Goal: Check status: Check status

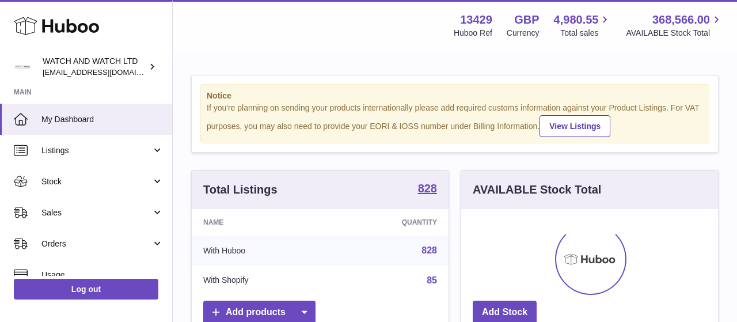
scroll to position [180, 257]
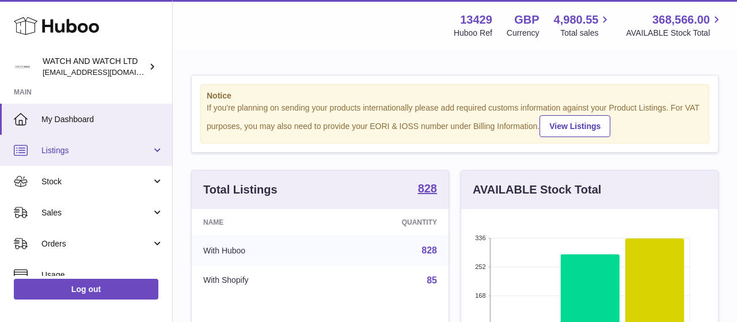
click at [97, 164] on link "Listings" at bounding box center [86, 150] width 172 height 31
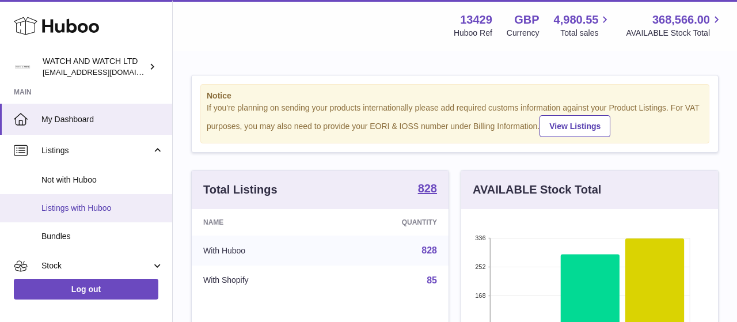
click at [65, 208] on span "Listings with Huboo" at bounding box center [102, 208] width 122 height 11
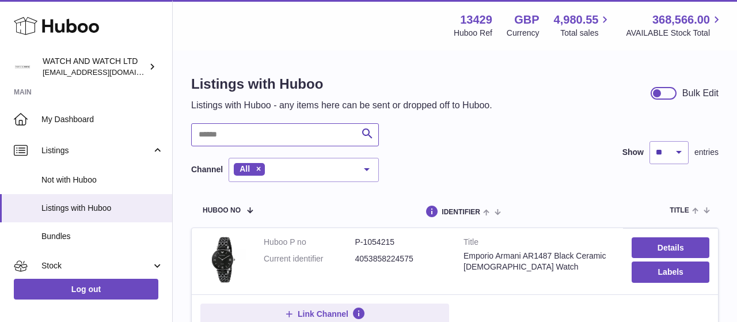
click at [302, 138] on input "text" at bounding box center [285, 134] width 188 height 23
type input "******"
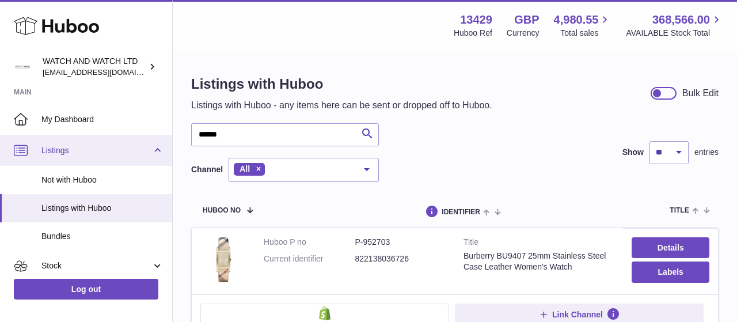
click at [61, 147] on span "Listings" at bounding box center [96, 150] width 110 height 11
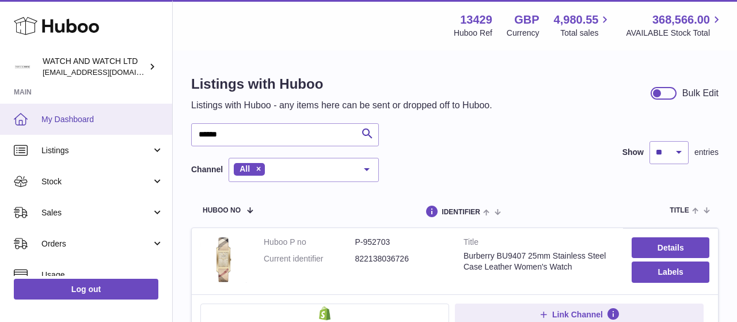
click at [64, 120] on span "My Dashboard" at bounding box center [102, 119] width 122 height 11
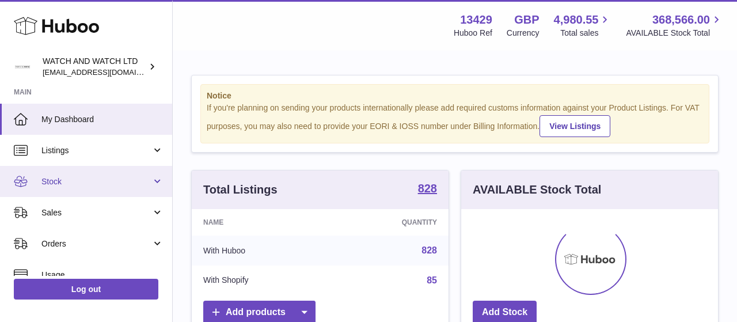
scroll to position [180, 257]
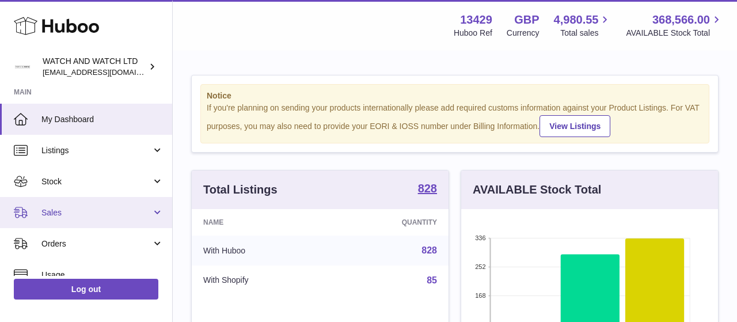
click at [55, 208] on span "Sales" at bounding box center [96, 212] width 110 height 11
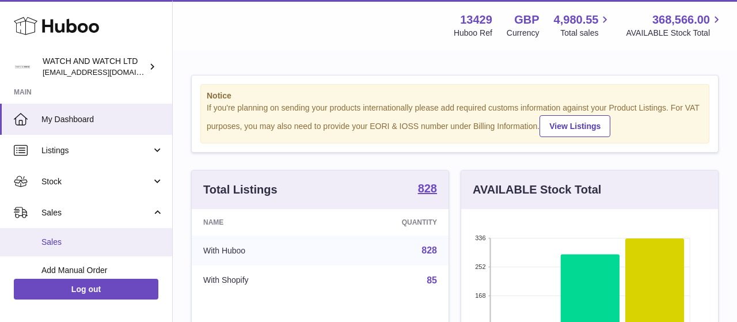
click at [67, 244] on span "Sales" at bounding box center [102, 242] width 122 height 11
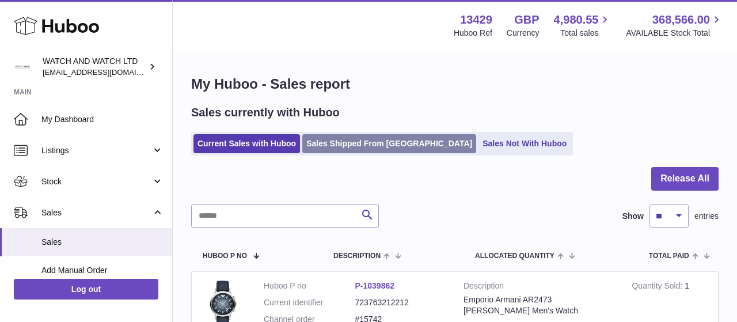
click at [319, 142] on link "Sales Shipped From [GEOGRAPHIC_DATA]" at bounding box center [389, 143] width 174 height 19
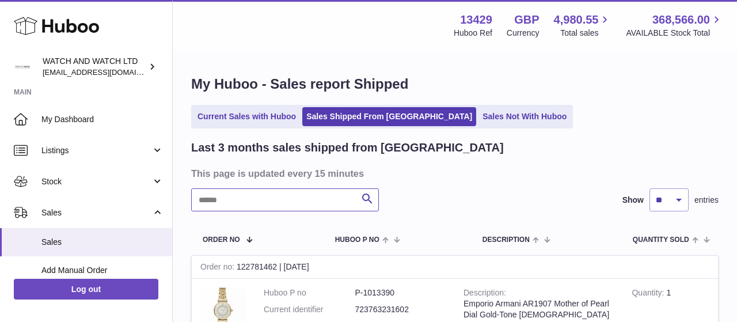
click at [271, 200] on input "text" at bounding box center [285, 199] width 188 height 23
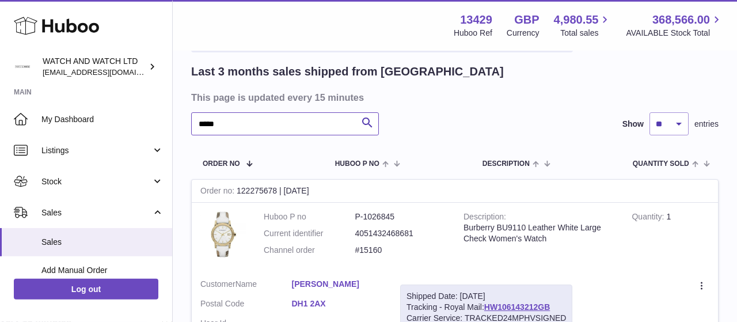
scroll to position [180, 0]
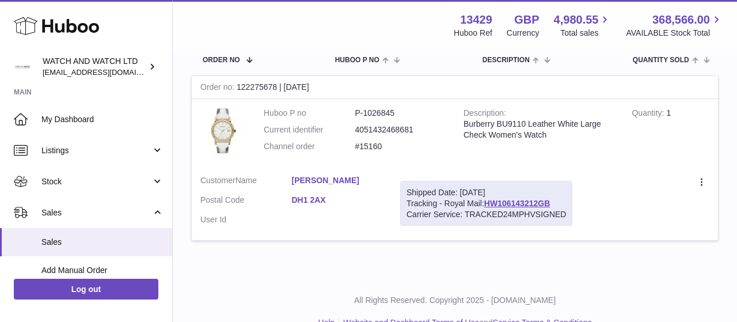
drag, startPoint x: 494, startPoint y: 203, endPoint x: 561, endPoint y: 203, distance: 66.8
click at [561, 203] on div "Shipped Date: [DATE] Tracking - Royal Mail: HW106143212GB Carrier Service: TRAC…" at bounding box center [486, 204] width 172 height 46
copy div "HW106143212GB"
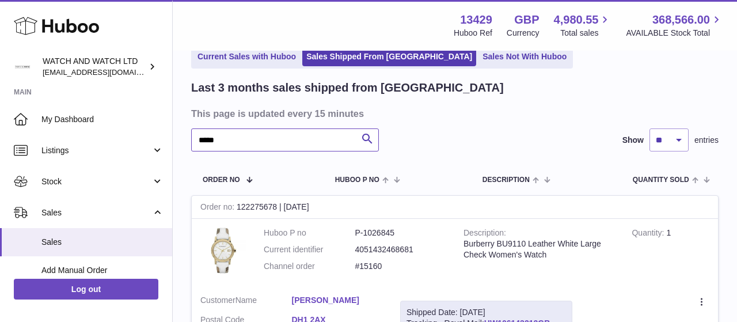
click at [251, 138] on input "*****" at bounding box center [285, 139] width 188 height 23
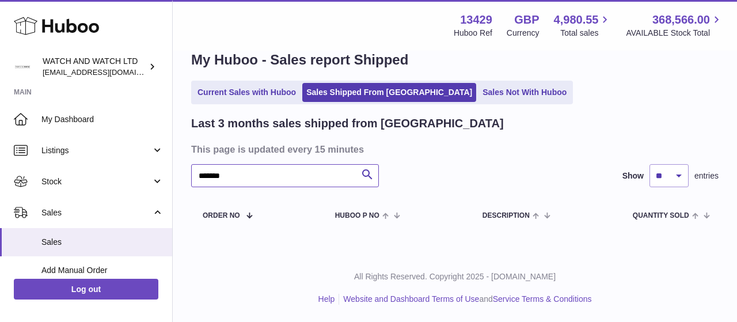
scroll to position [24, 0]
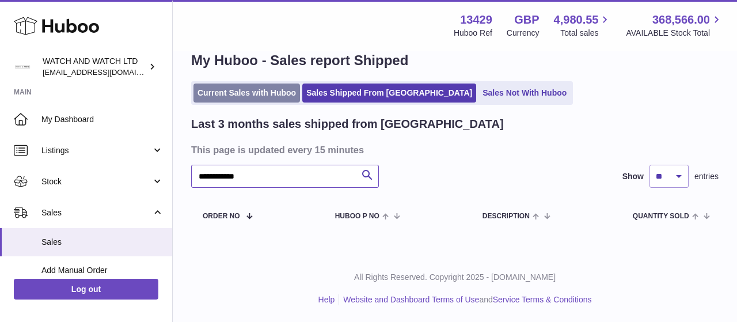
type input "**********"
click at [207, 90] on link "Current Sales with Huboo" at bounding box center [247, 93] width 107 height 19
